Goal: Navigation & Orientation: Find specific page/section

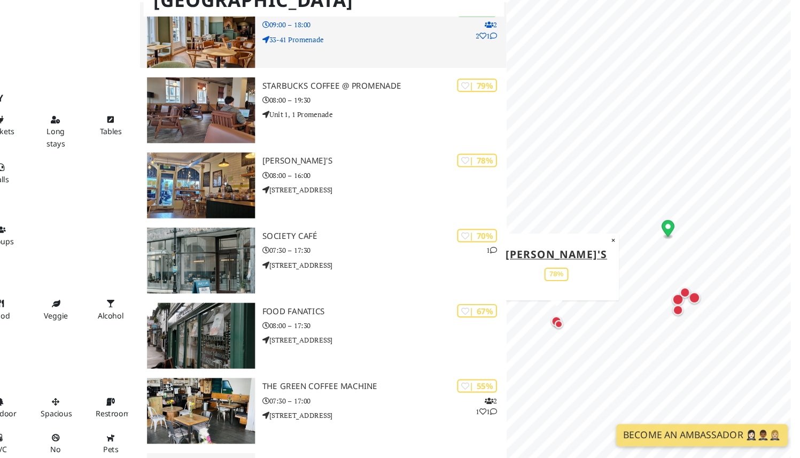
scroll to position [189, 0]
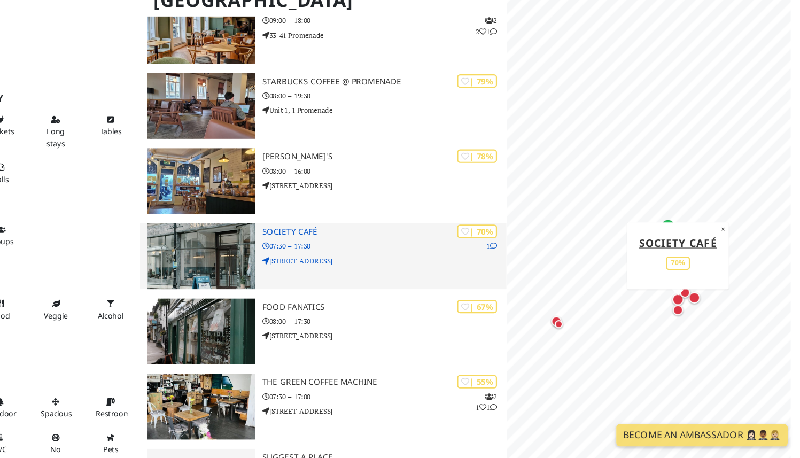
click at [522, 264] on icon at bounding box center [521, 265] width 6 height 6
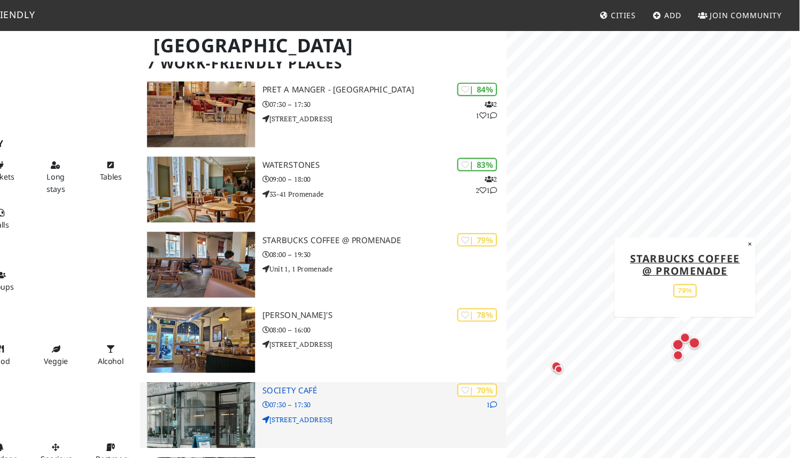
scroll to position [0, 0]
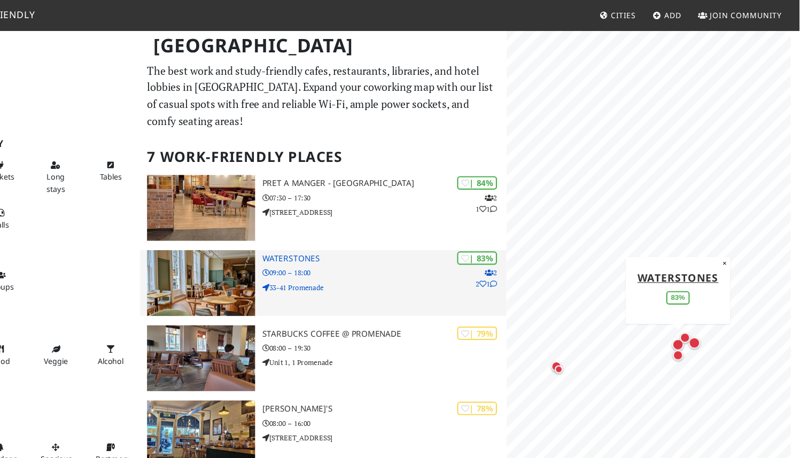
click at [509, 258] on icon at bounding box center [512, 258] width 6 height 6
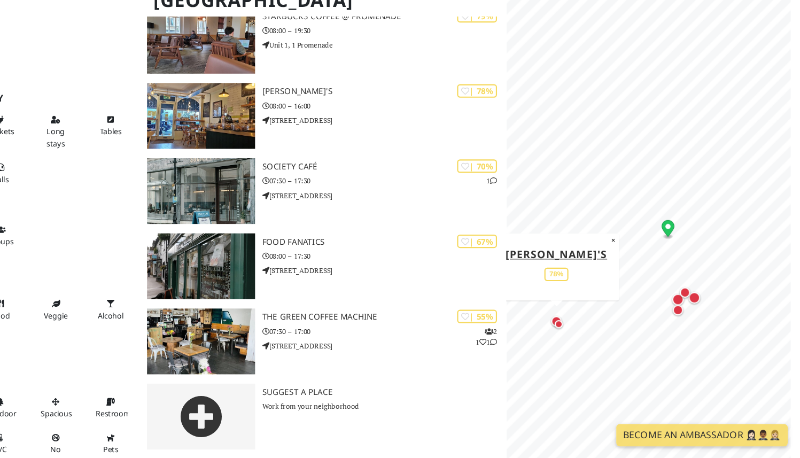
scroll to position [248, 0]
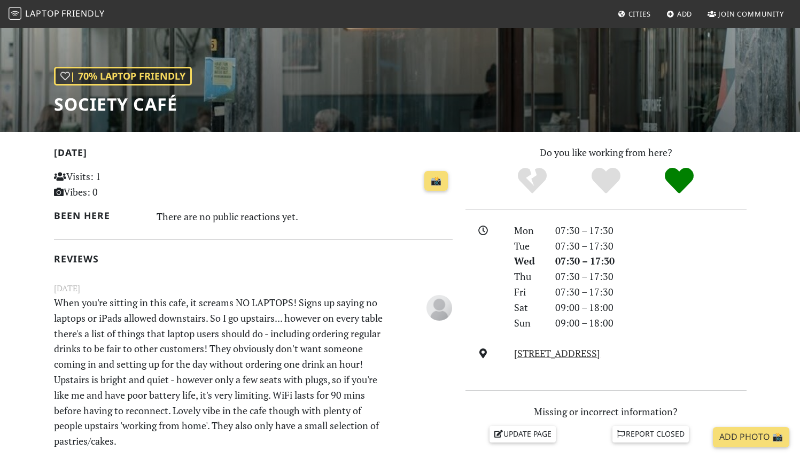
scroll to position [122, 0]
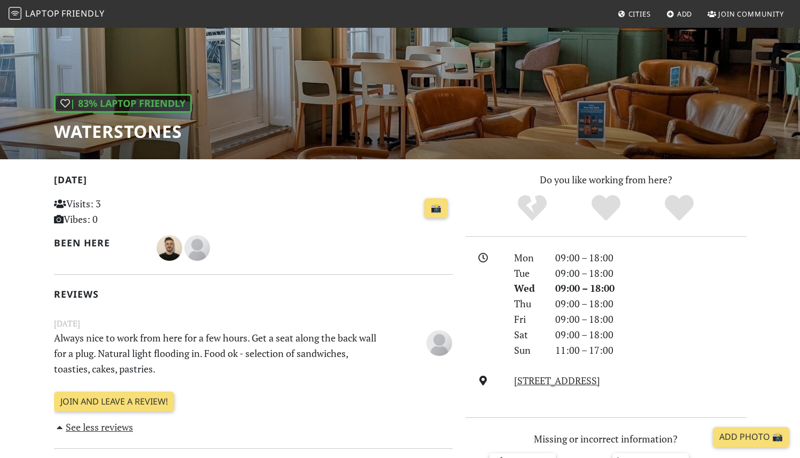
scroll to position [66, 0]
